Goal: Task Accomplishment & Management: Use online tool/utility

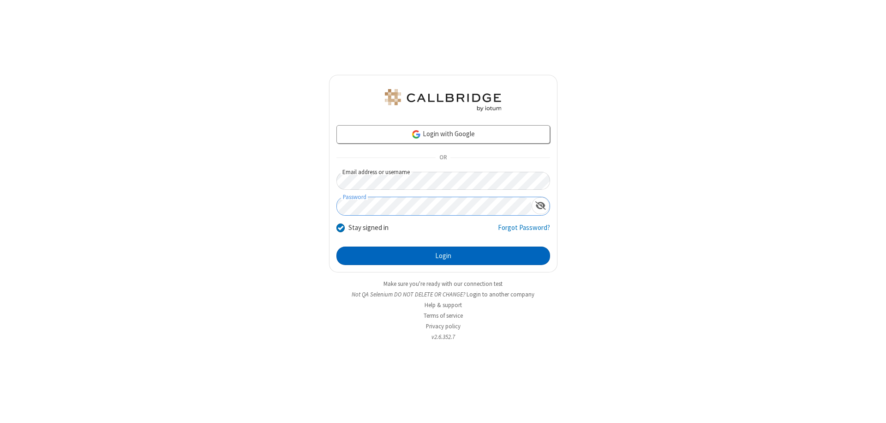
click at [443, 256] on button "Login" at bounding box center [443, 255] width 214 height 18
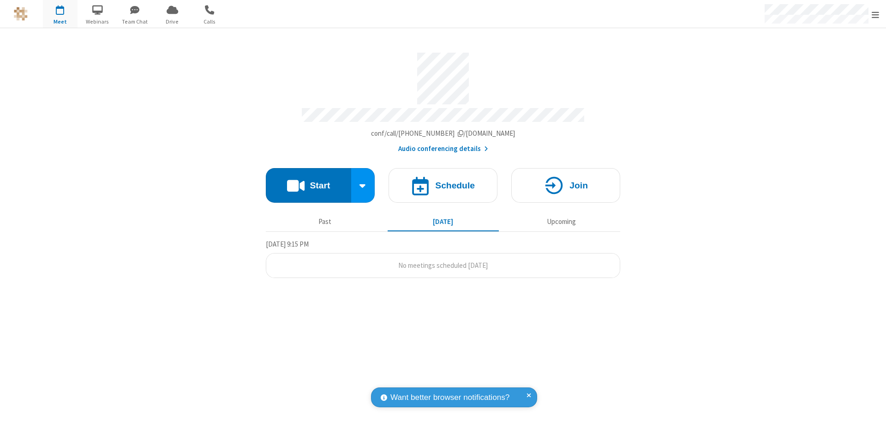
click at [308, 181] on button "Start" at bounding box center [308, 185] width 85 height 35
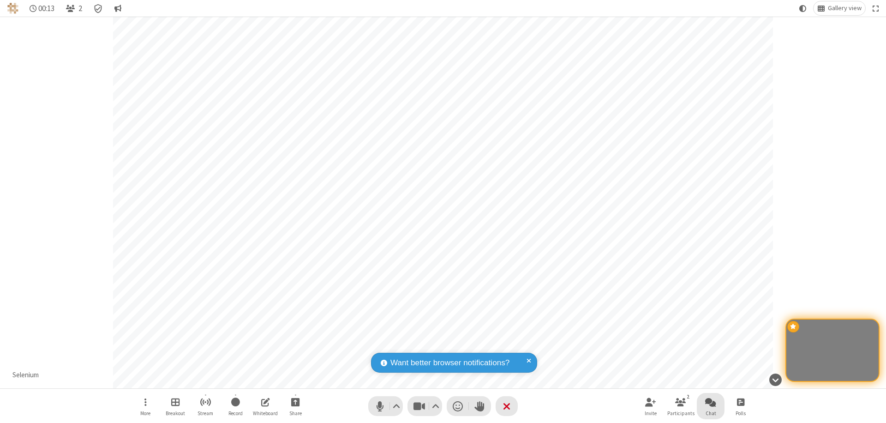
click at [711, 401] on span "Open chat" at bounding box center [710, 402] width 11 height 12
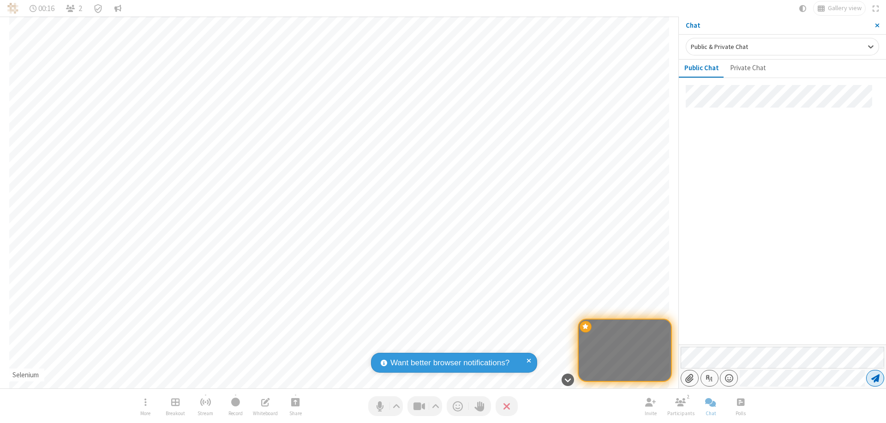
click at [875, 378] on span "Send message" at bounding box center [875, 377] width 8 height 9
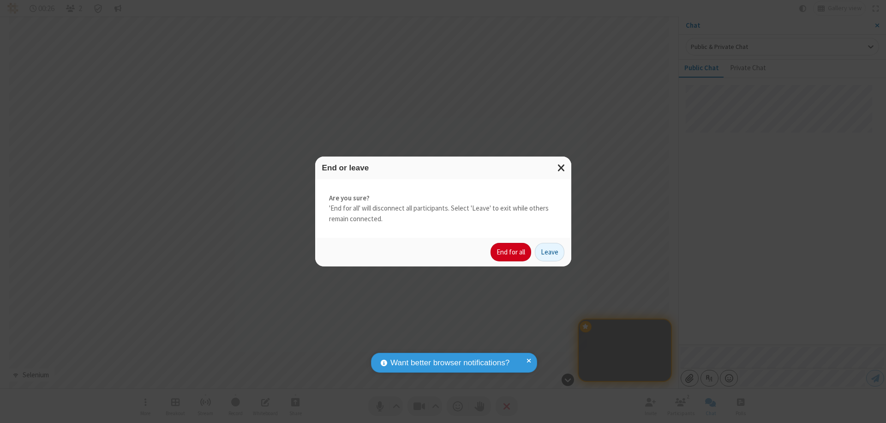
click at [511, 252] on button "End for all" at bounding box center [510, 252] width 41 height 18
